Goal: Information Seeking & Learning: Check status

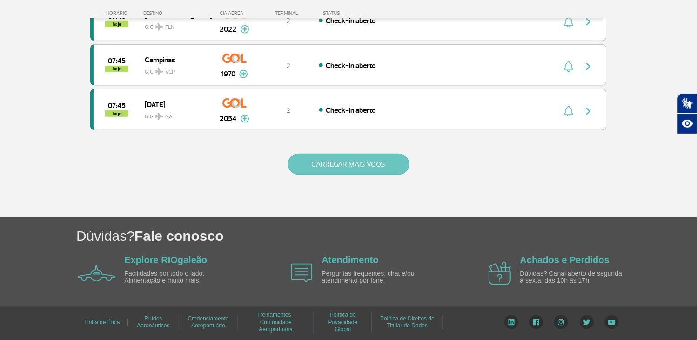
scroll to position [926, 0]
click at [318, 159] on button "CARREGAR MAIS VOOS" at bounding box center [348, 163] width 121 height 21
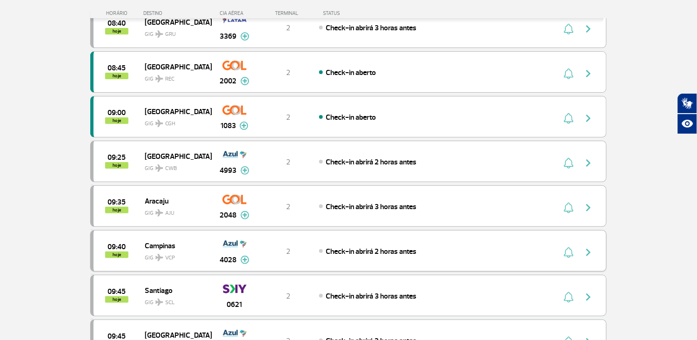
scroll to position [1822, 0]
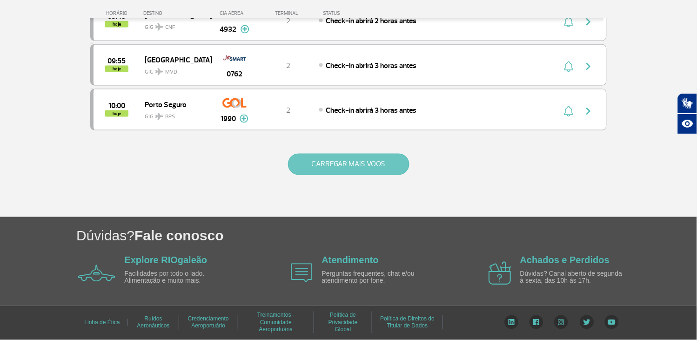
click at [346, 159] on button "CARREGAR MAIS VOOS" at bounding box center [348, 163] width 121 height 21
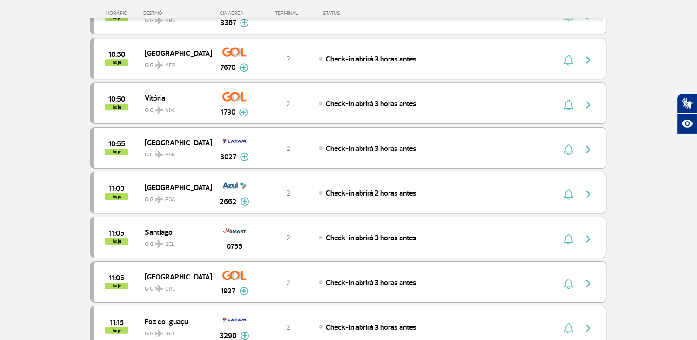
scroll to position [2719, 0]
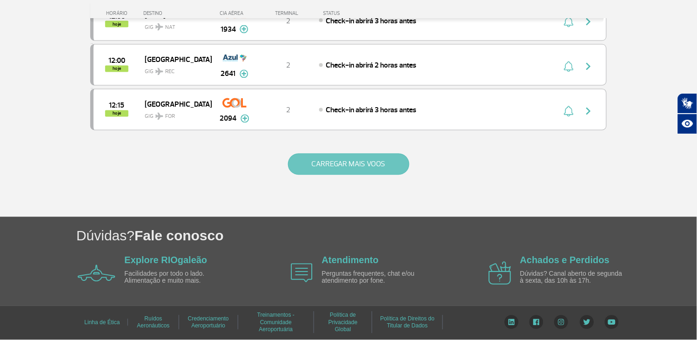
click at [345, 162] on button "CARREGAR MAIS VOOS" at bounding box center [348, 163] width 121 height 21
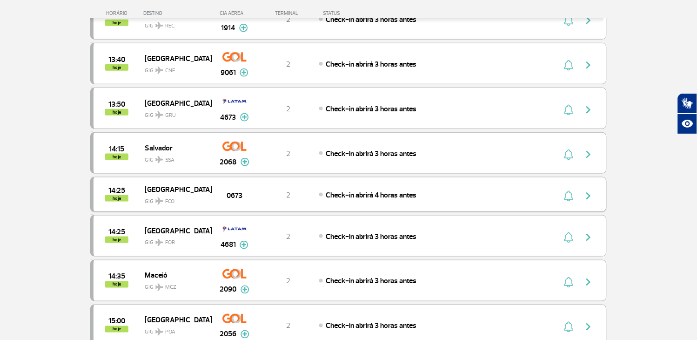
scroll to position [3184, 0]
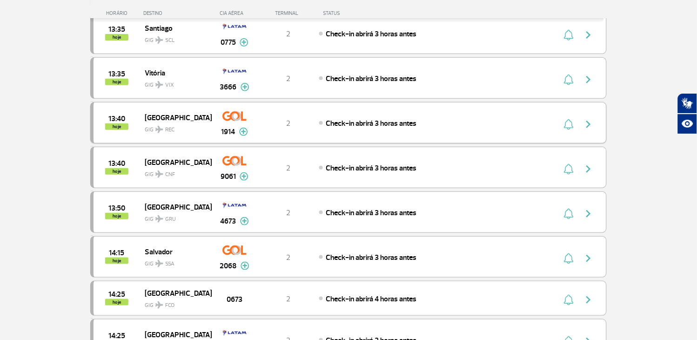
click at [284, 128] on div "2" at bounding box center [288, 123] width 61 height 10
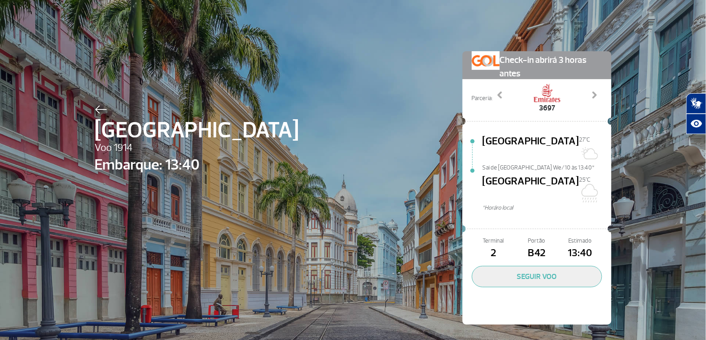
click at [608, 307] on div "Recife Voo 1914 Embarque: 13:40 Check-in abrirá 3 horas antes Parceria: 3553 36…" at bounding box center [353, 173] width 706 height 347
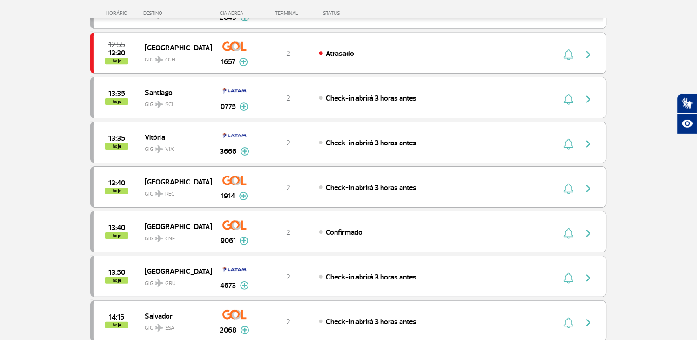
scroll to position [775, 0]
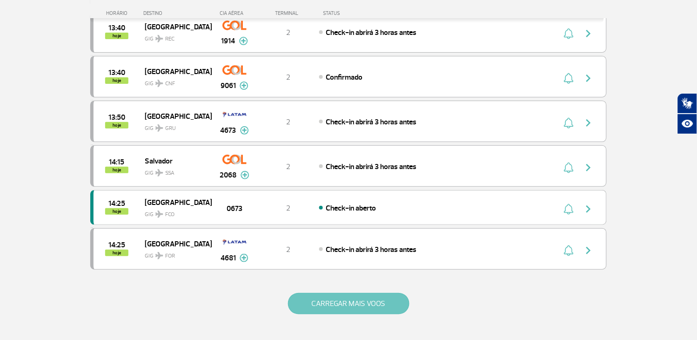
click at [361, 308] on button "CARREGAR MAIS VOOS" at bounding box center [348, 303] width 121 height 21
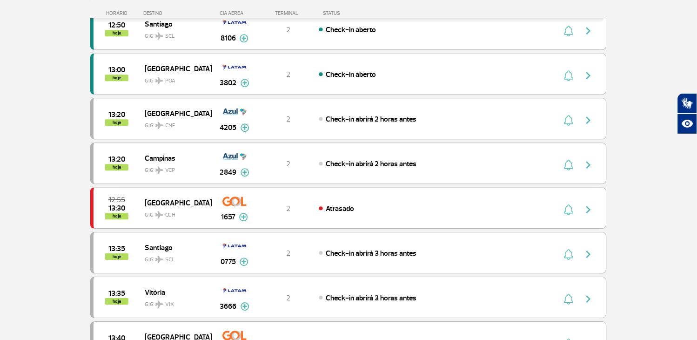
scroll to position [517, 0]
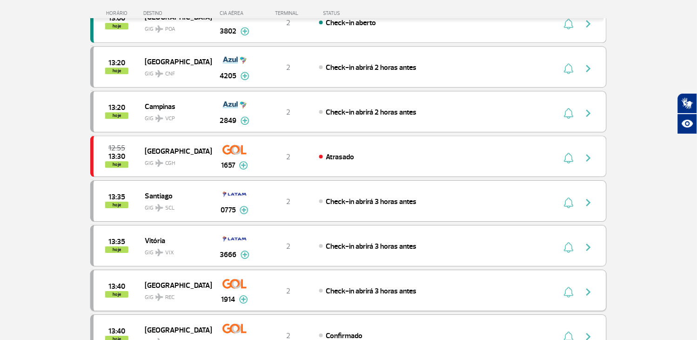
click at [288, 300] on div "13:40 hoje Recife GIG REC 1914 2 Check-in abrirá 3 horas antes Parcerias: COPA …" at bounding box center [348, 289] width 516 height 41
click at [396, 293] on span "Check-in abrirá 3 horas antes" at bounding box center [371, 290] width 91 height 9
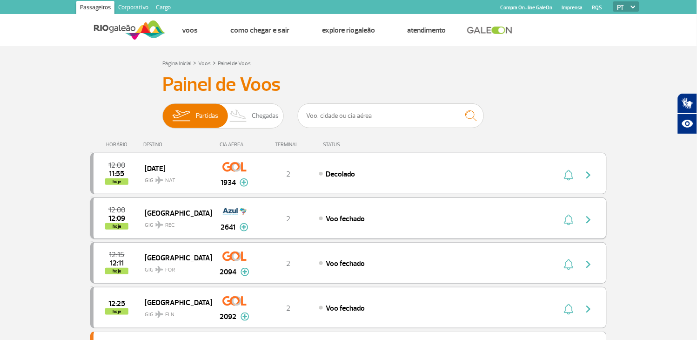
drag, startPoint x: 0, startPoint y: 0, endPoint x: 206, endPoint y: 226, distance: 306.2
click at [201, 191] on div "12:00 11:55 hoje Natal GIG NAT 1934 2 Decolado Parcerias: Avianca 2608 COPA Air…" at bounding box center [348, 173] width 516 height 41
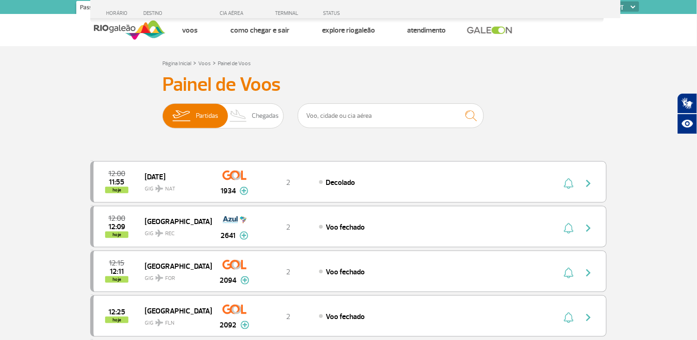
scroll to position [206, 0]
